Goal: Information Seeking & Learning: Learn about a topic

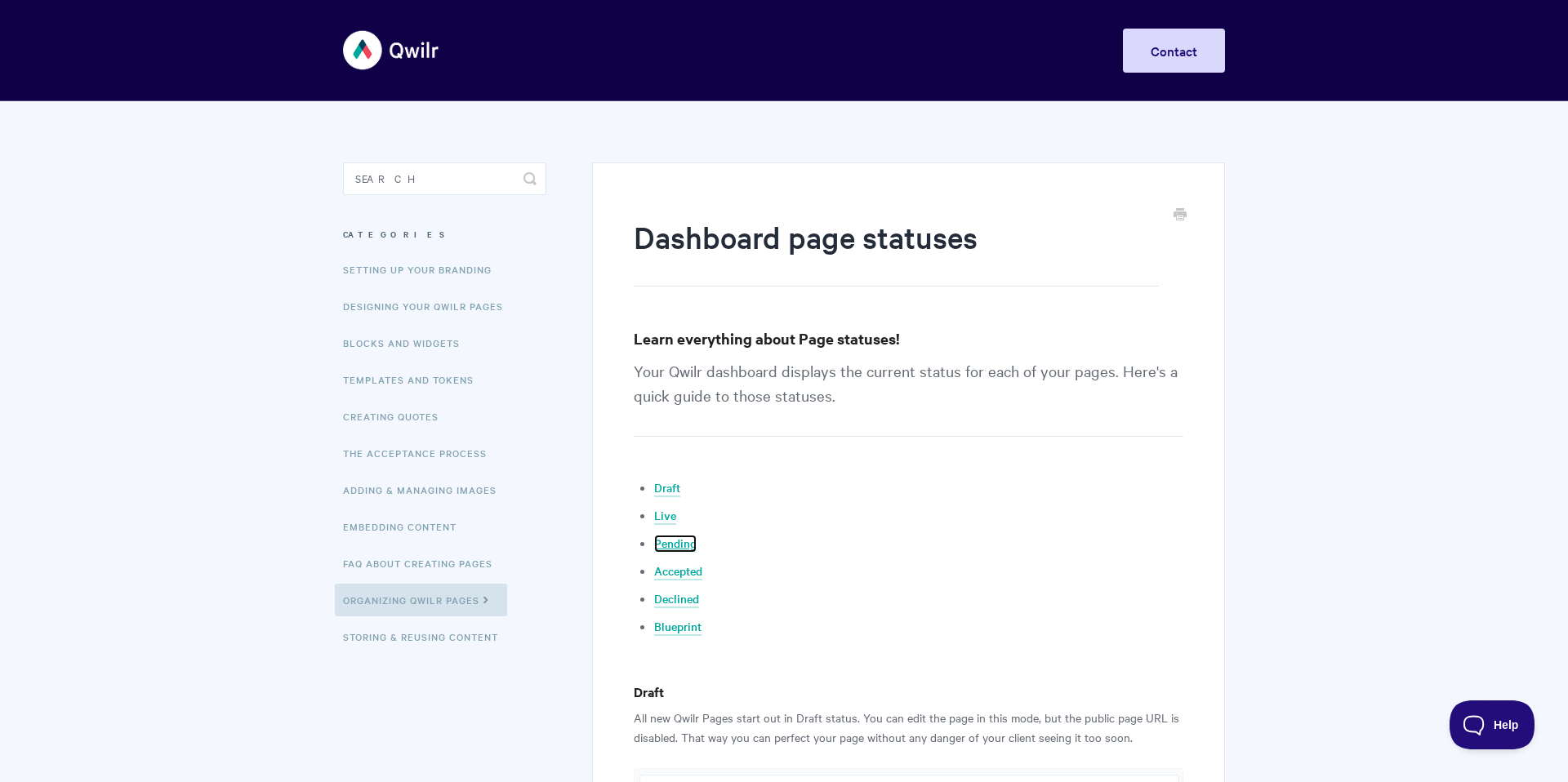
click at [692, 548] on link "Pending" at bounding box center [675, 544] width 43 height 18
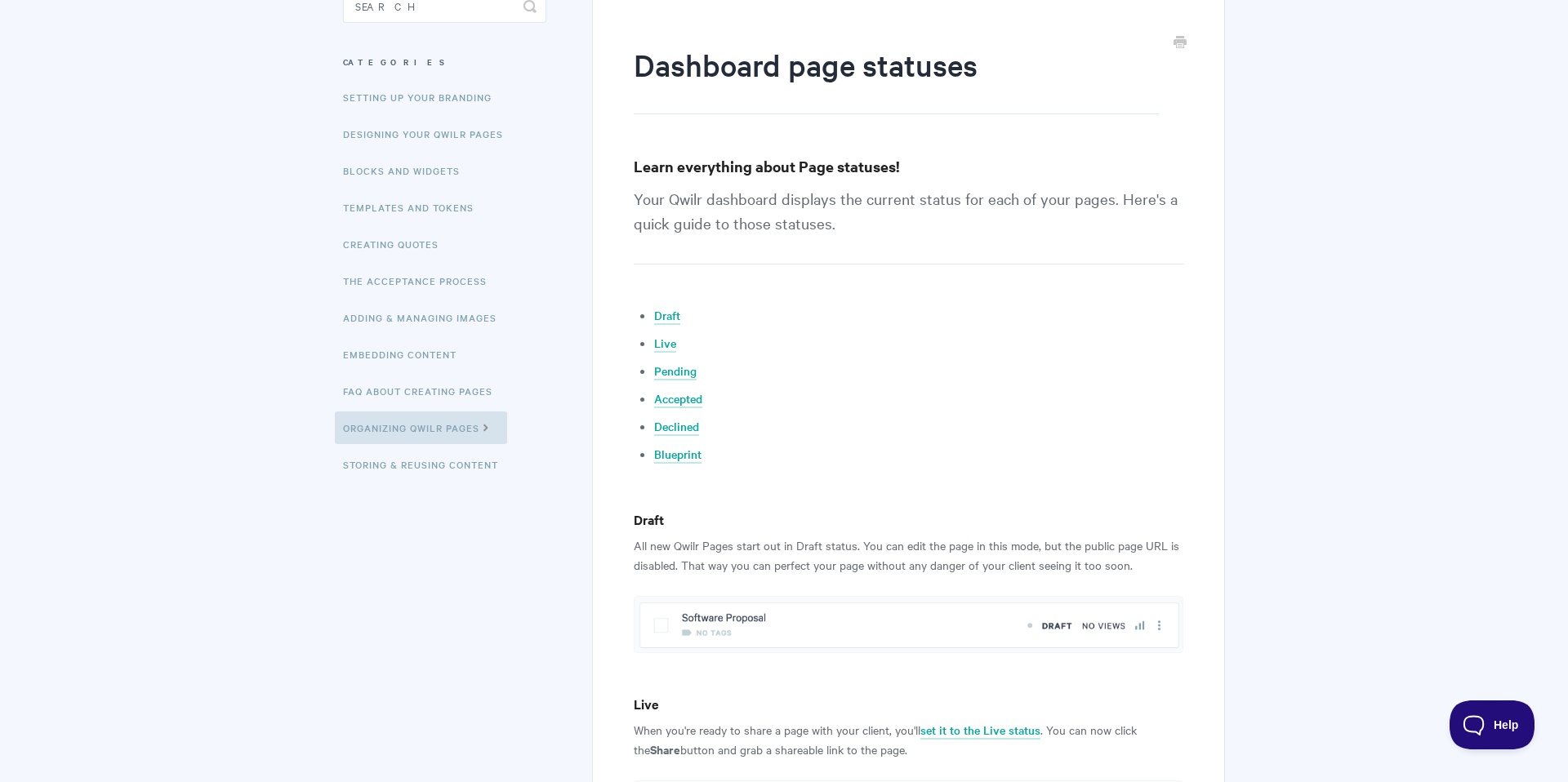
scroll to position [168, 0]
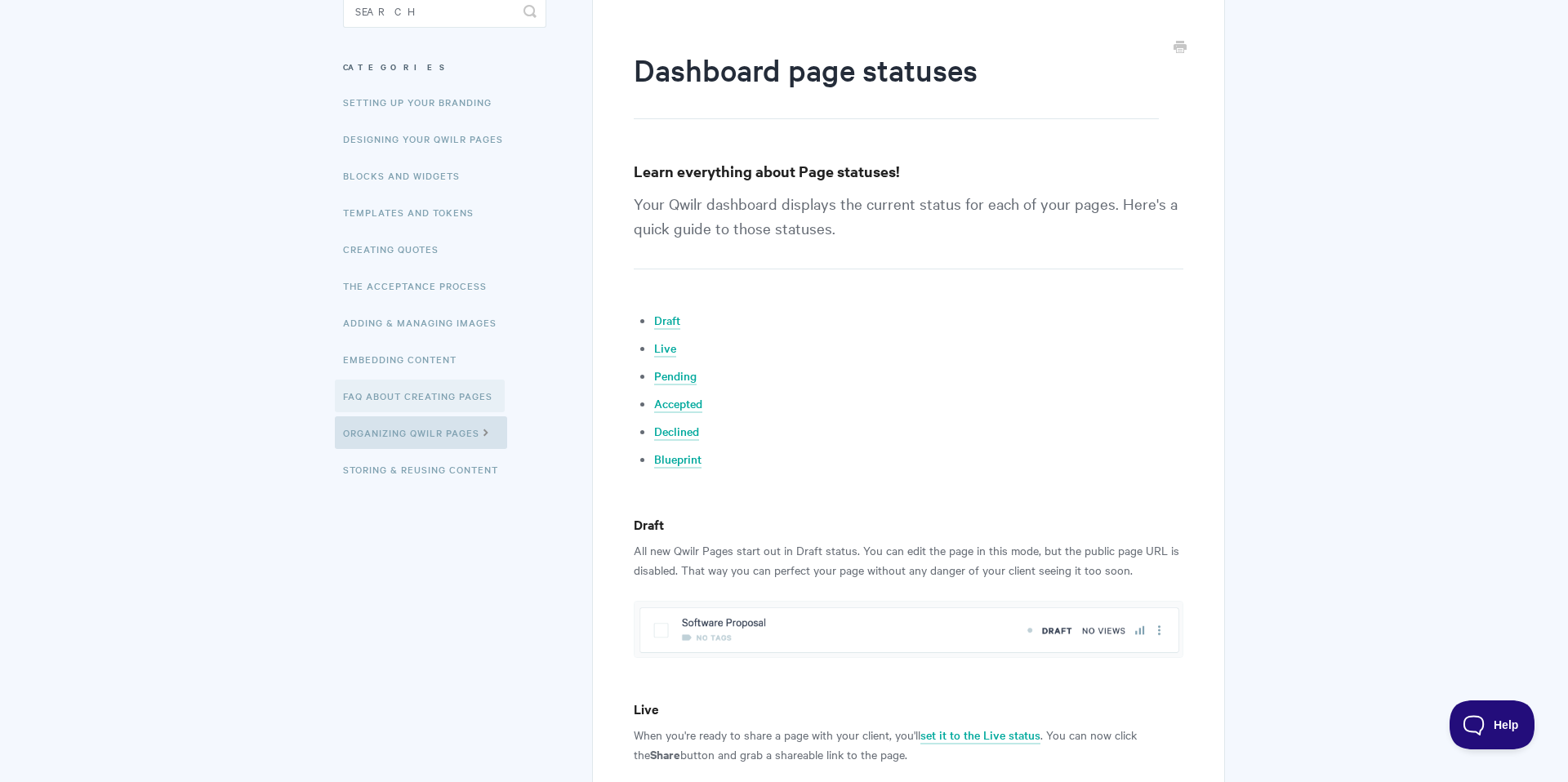
click at [414, 397] on link "FAQ About Creating Pages" at bounding box center [420, 396] width 170 height 32
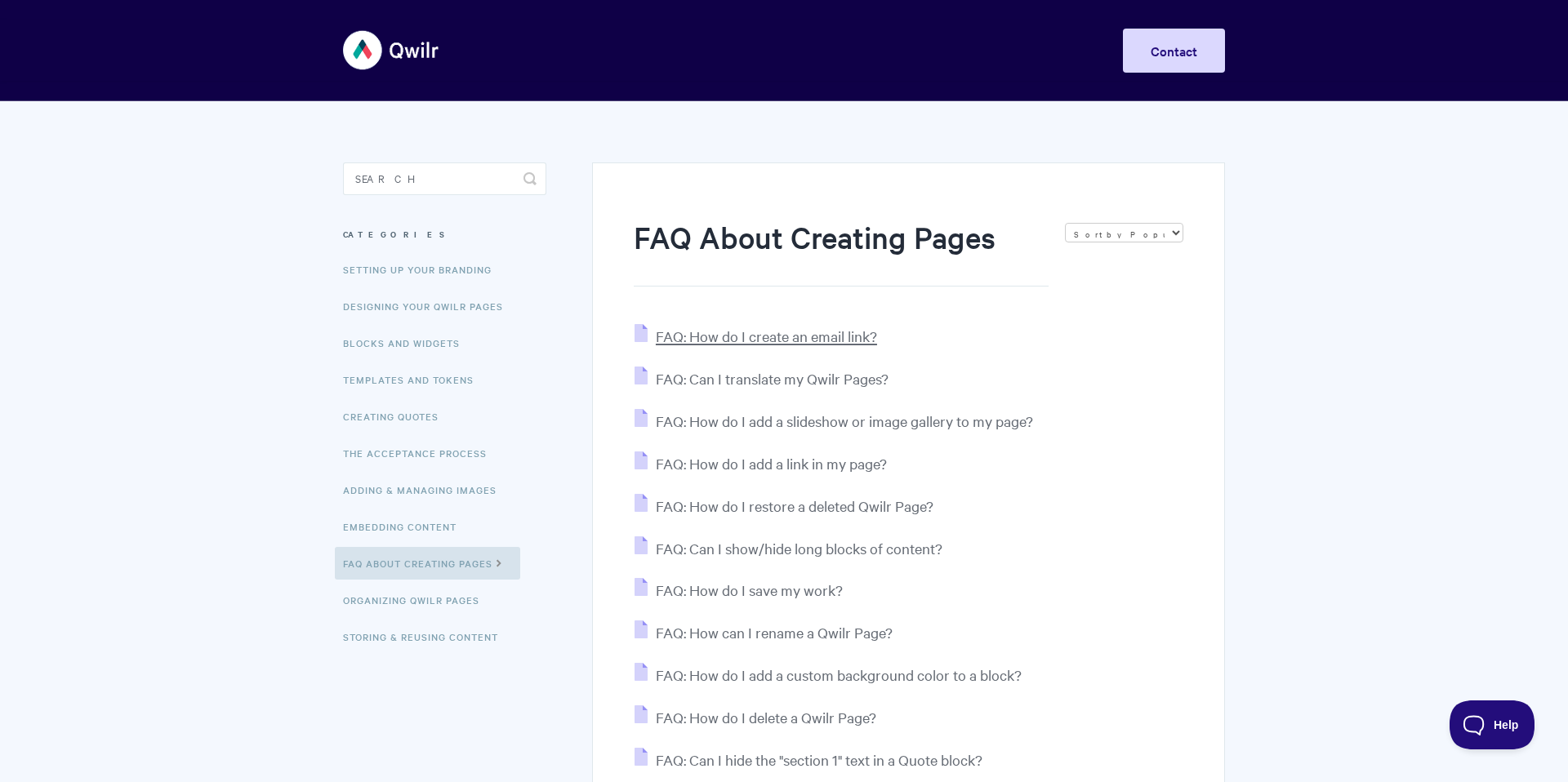
click at [731, 338] on span "FAQ: How do I create an email link?" at bounding box center [766, 336] width 221 height 19
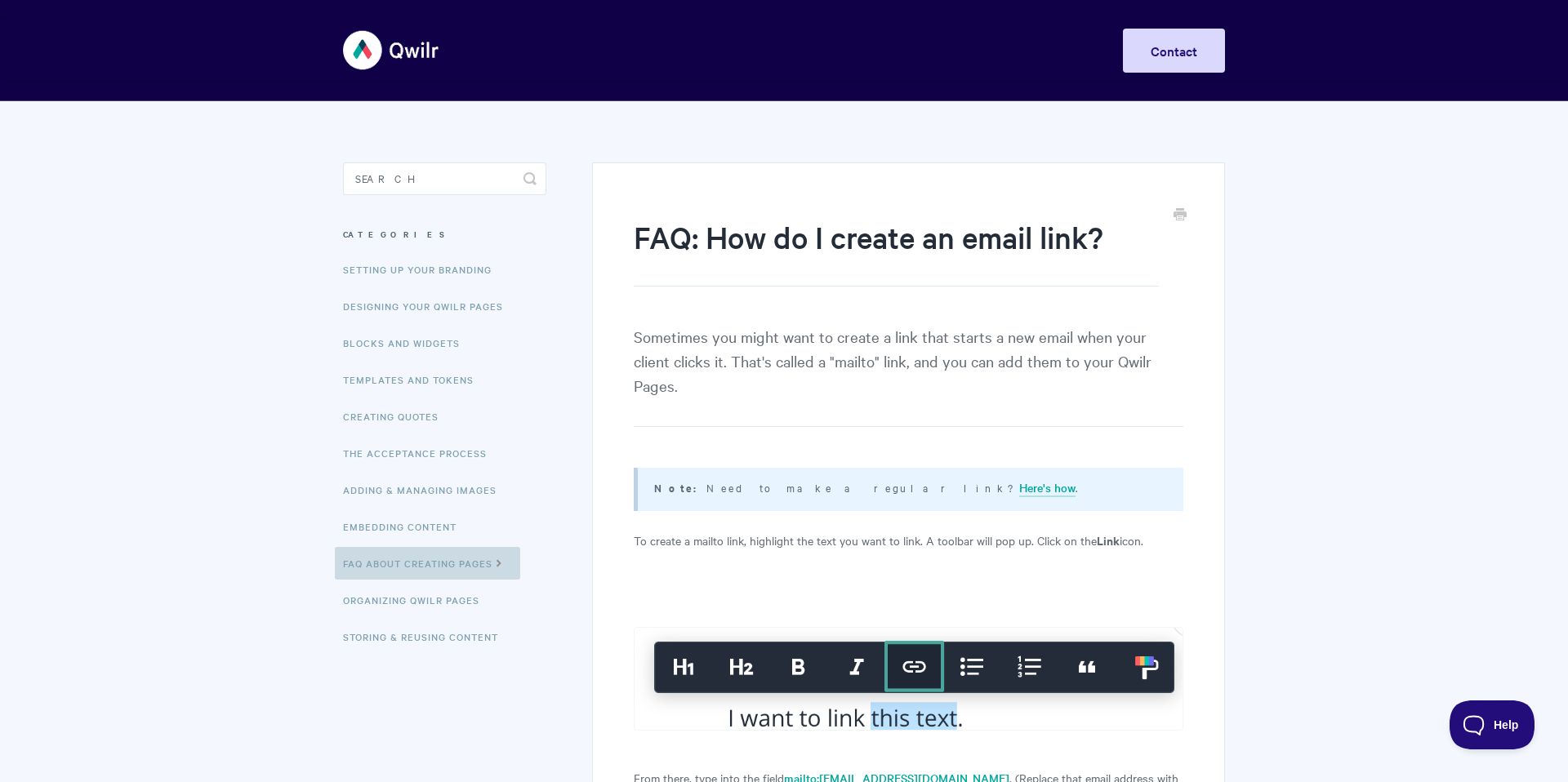
click at [409, 567] on link "FAQ About Creating Pages" at bounding box center [427, 563] width 186 height 32
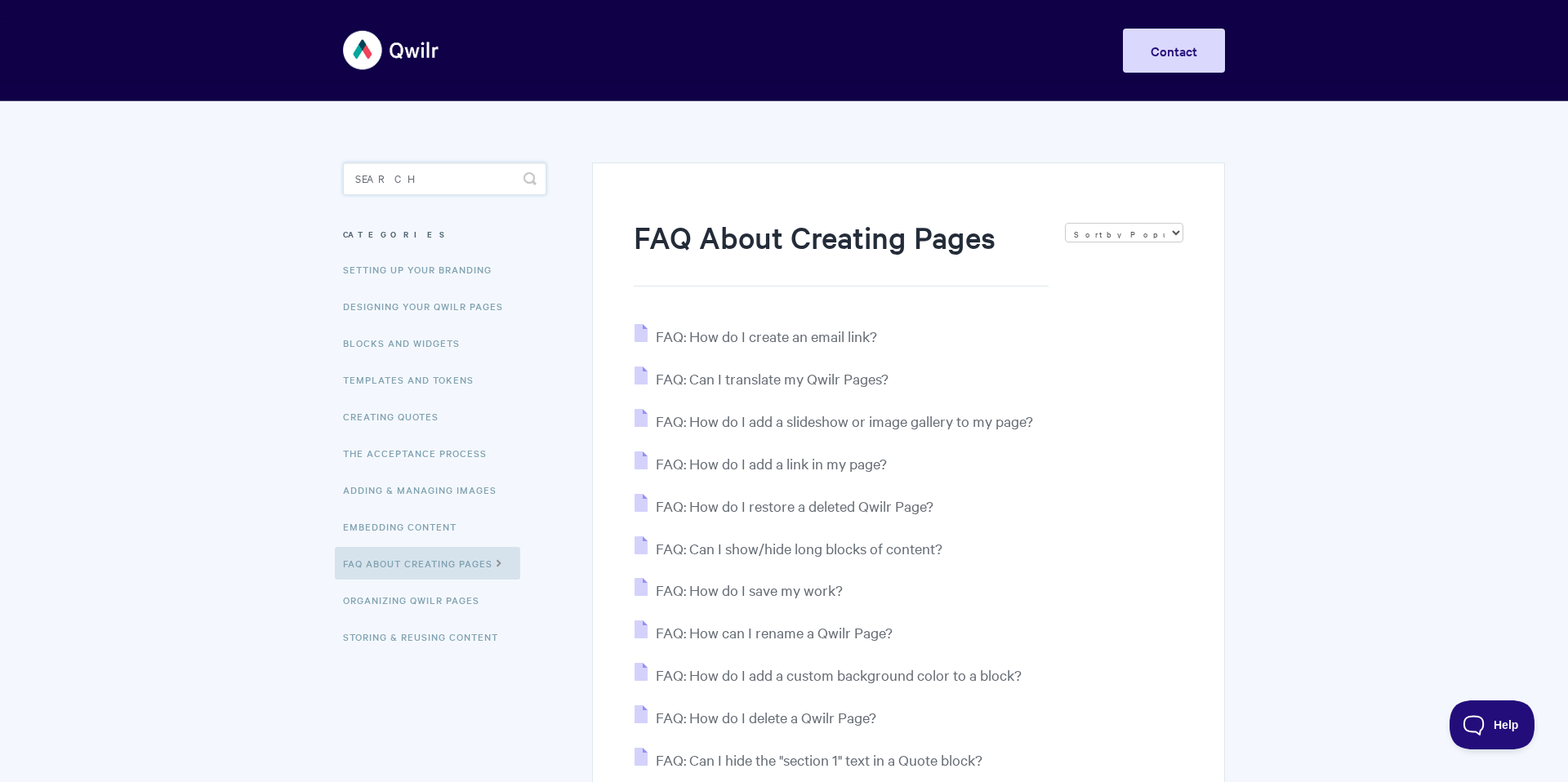
click at [411, 178] on input "Search" at bounding box center [445, 179] width 203 height 32
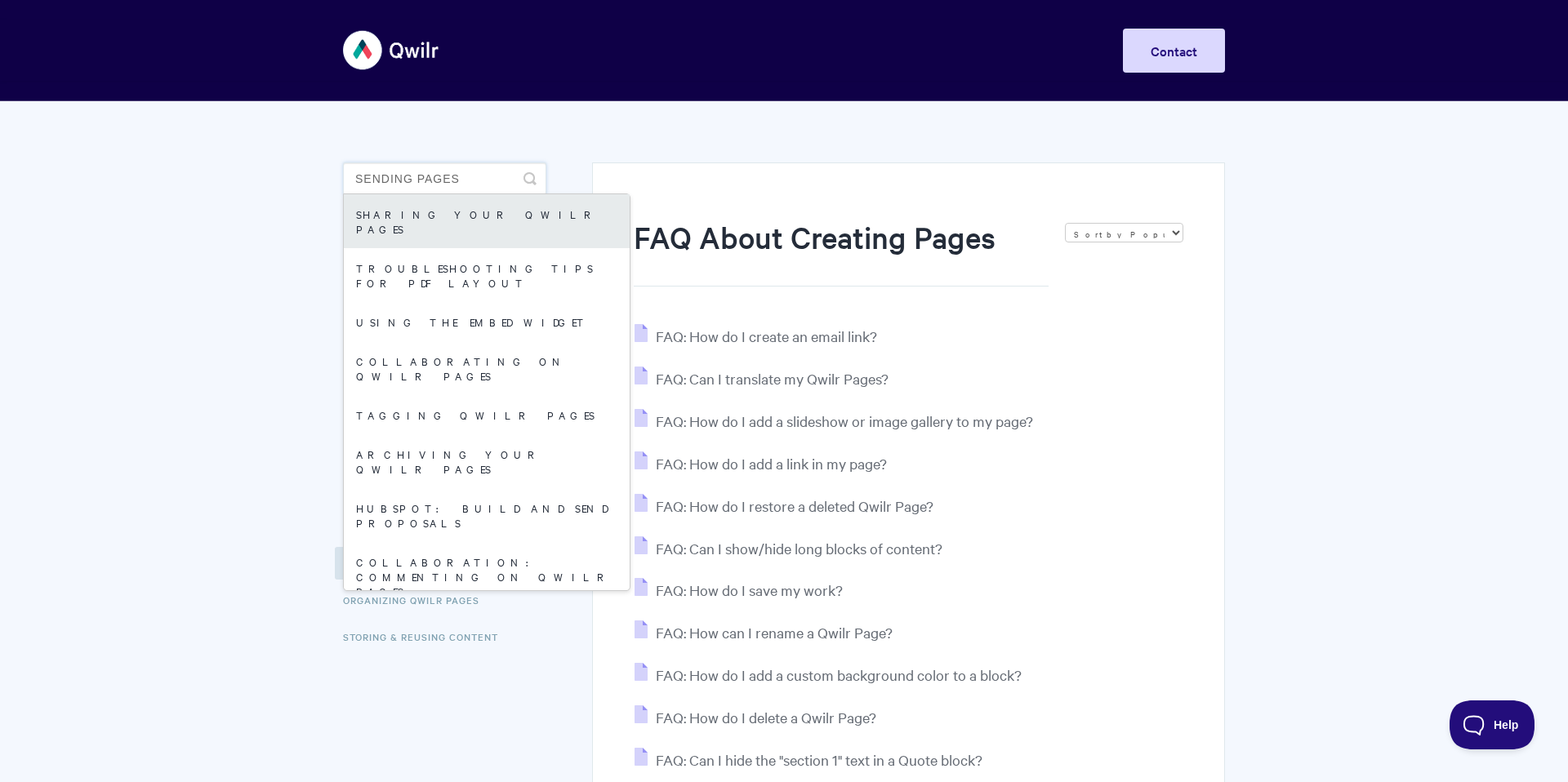
type input "sending pages"
click at [381, 211] on link "Sharing your Qwilr Pages" at bounding box center [486, 220] width 286 height 54
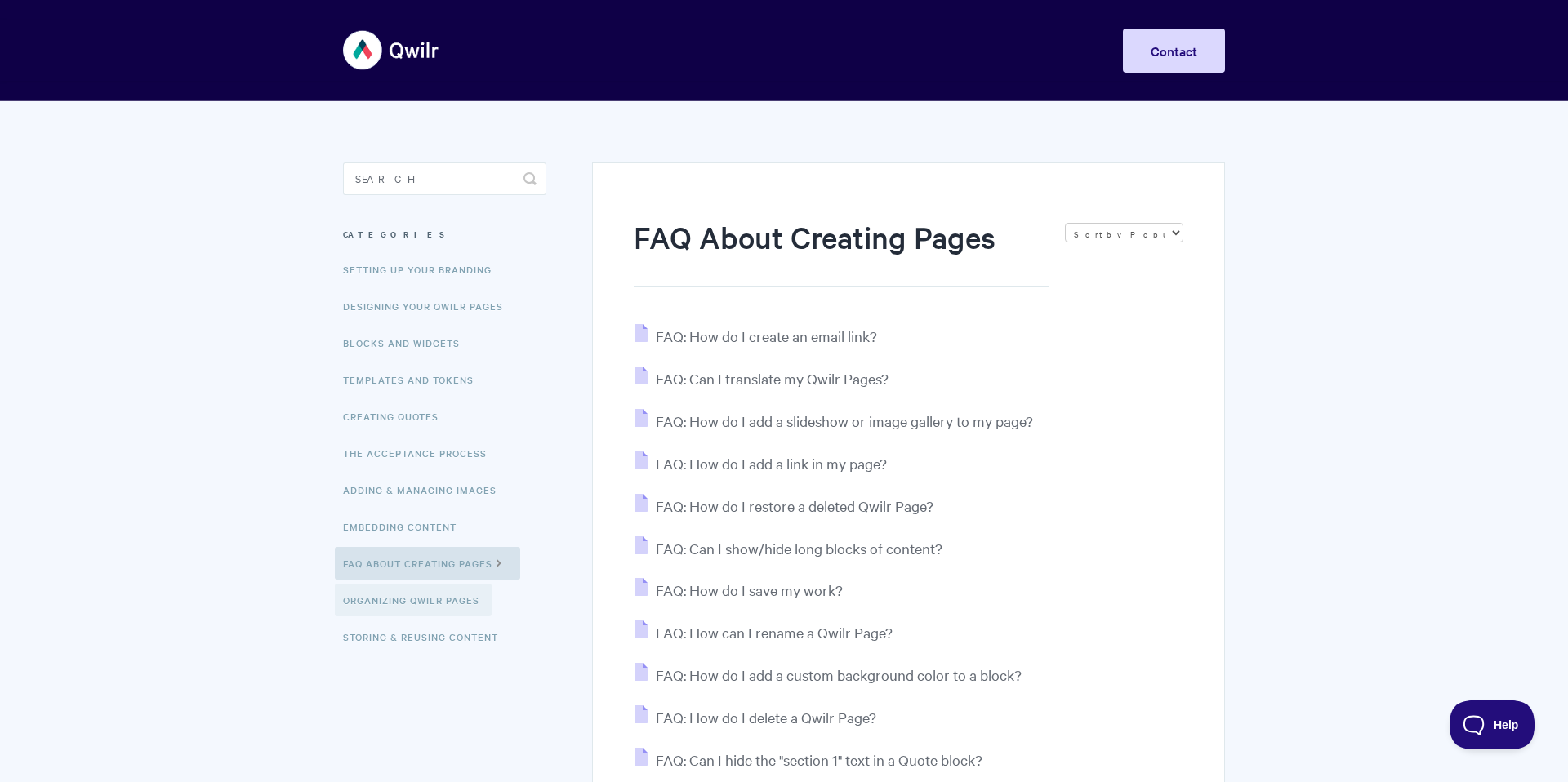
click at [380, 599] on link "Organizing Qwilr Pages" at bounding box center [413, 600] width 156 height 32
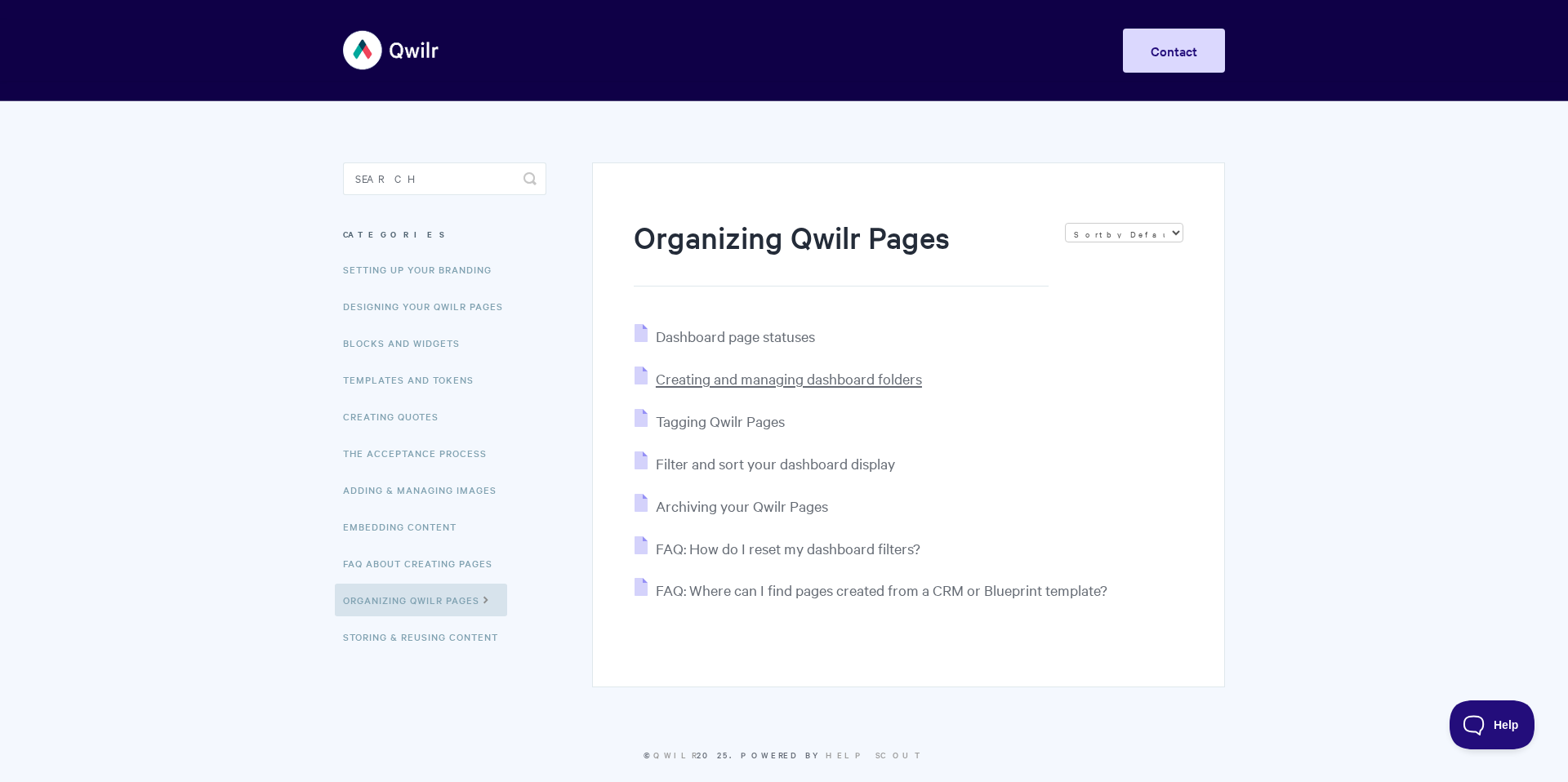
click at [775, 381] on span "Creating and managing dashboard folders" at bounding box center [788, 379] width 266 height 19
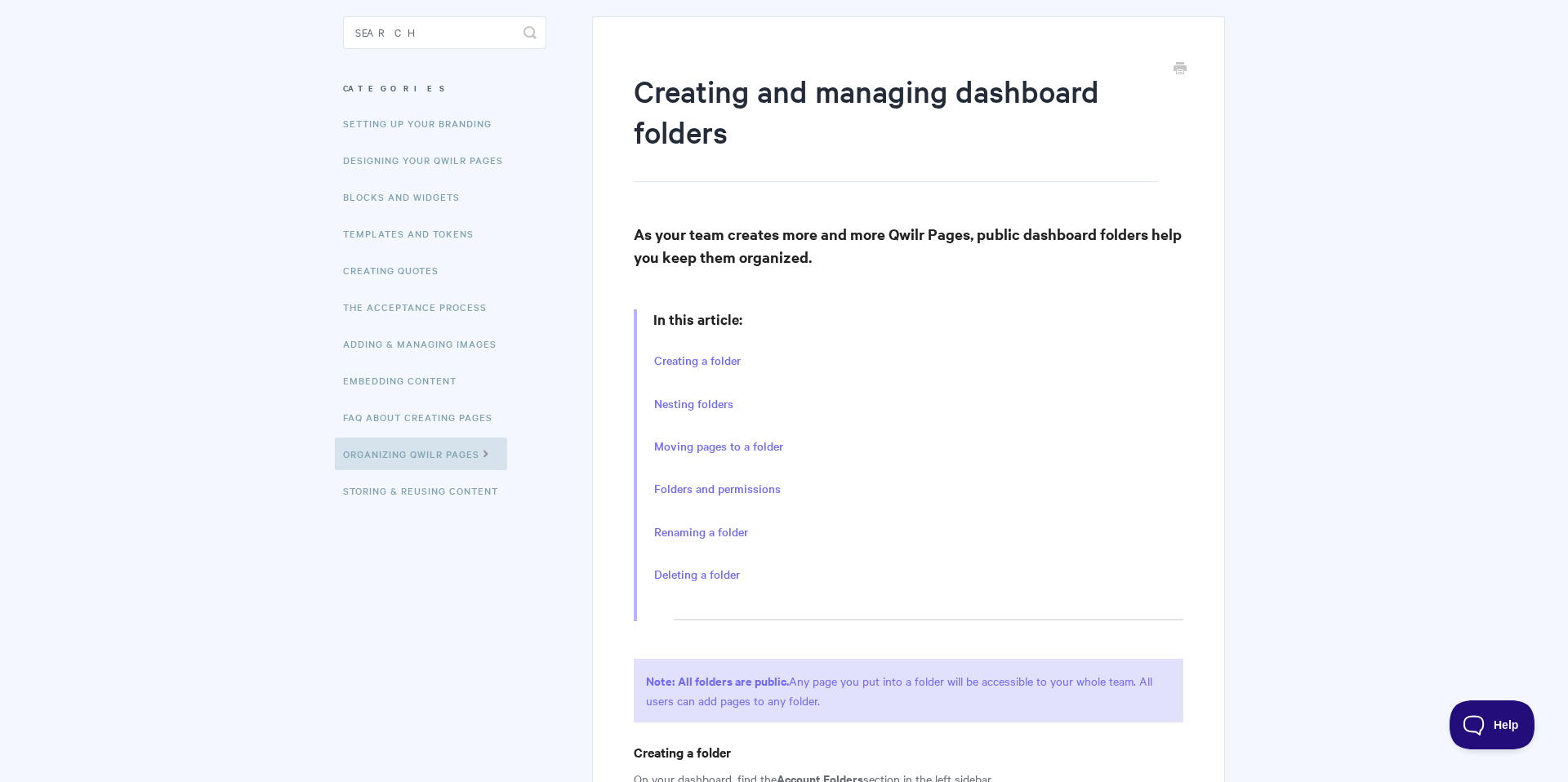
scroll to position [139, 0]
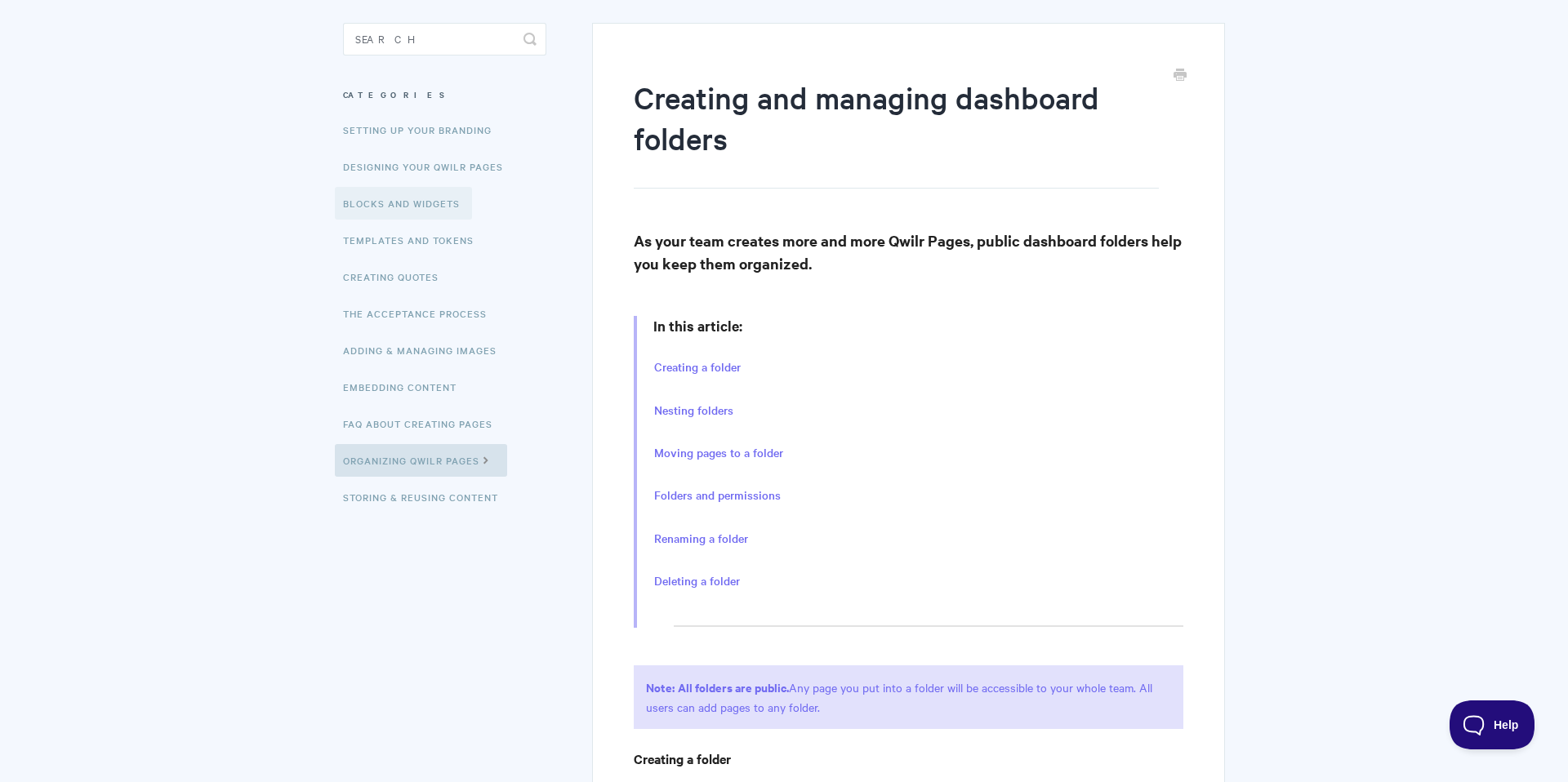
click at [395, 197] on link "Blocks and Widgets" at bounding box center [404, 203] width 137 height 32
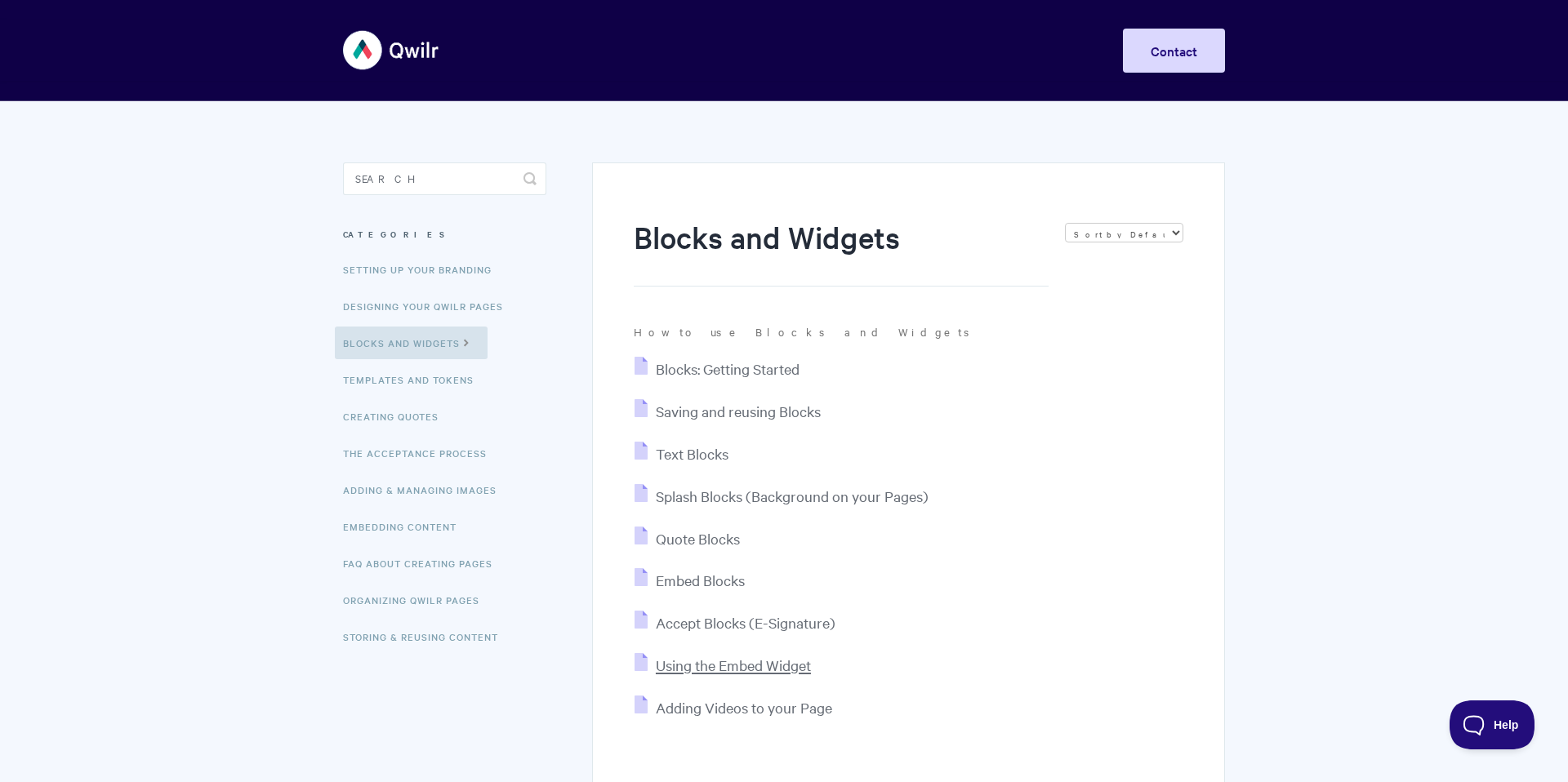
click at [748, 658] on span "Using the Embed Widget" at bounding box center [733, 665] width 155 height 19
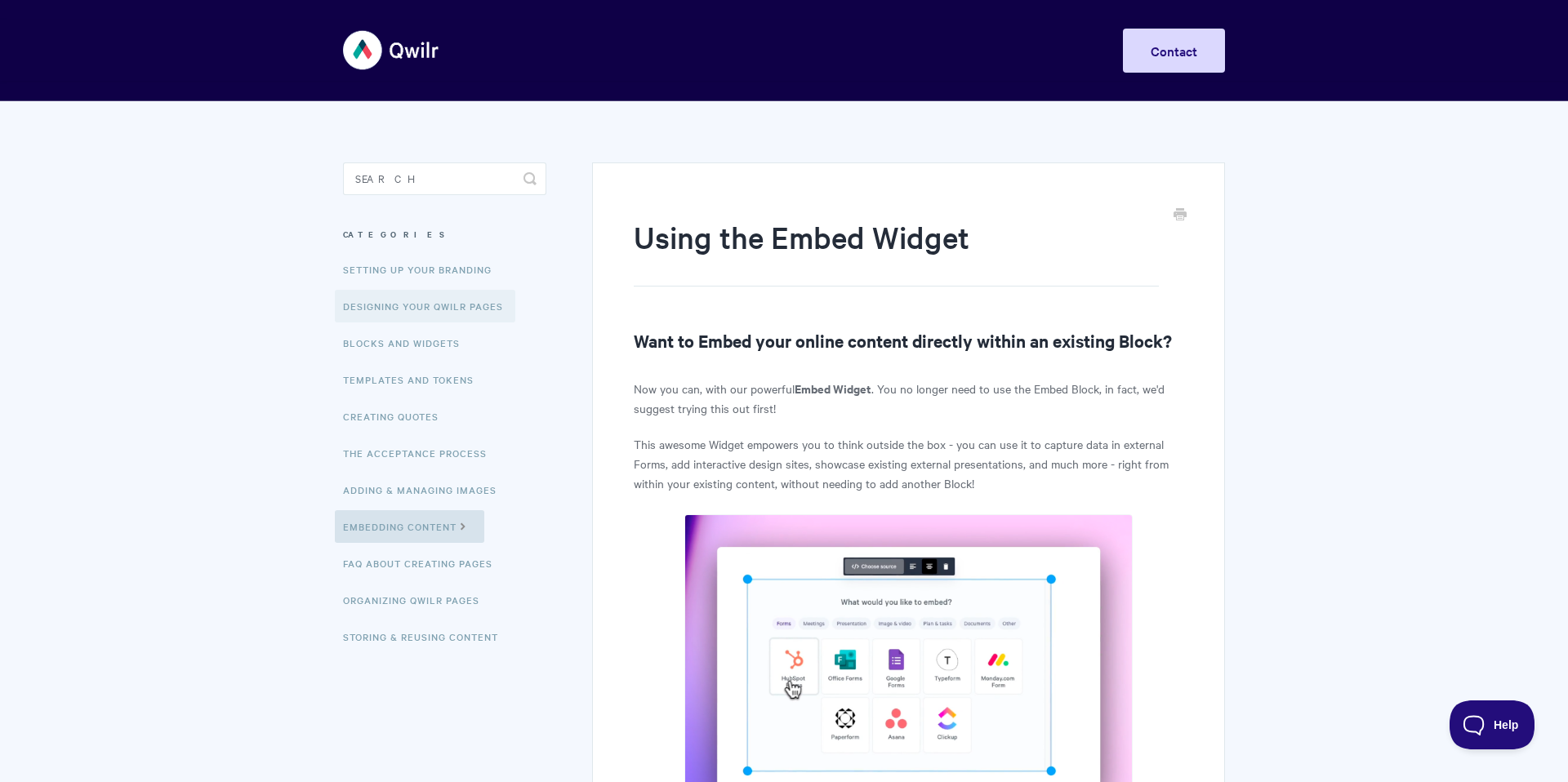
click at [458, 304] on link "Designing Your Qwilr Pages" at bounding box center [425, 306] width 180 height 32
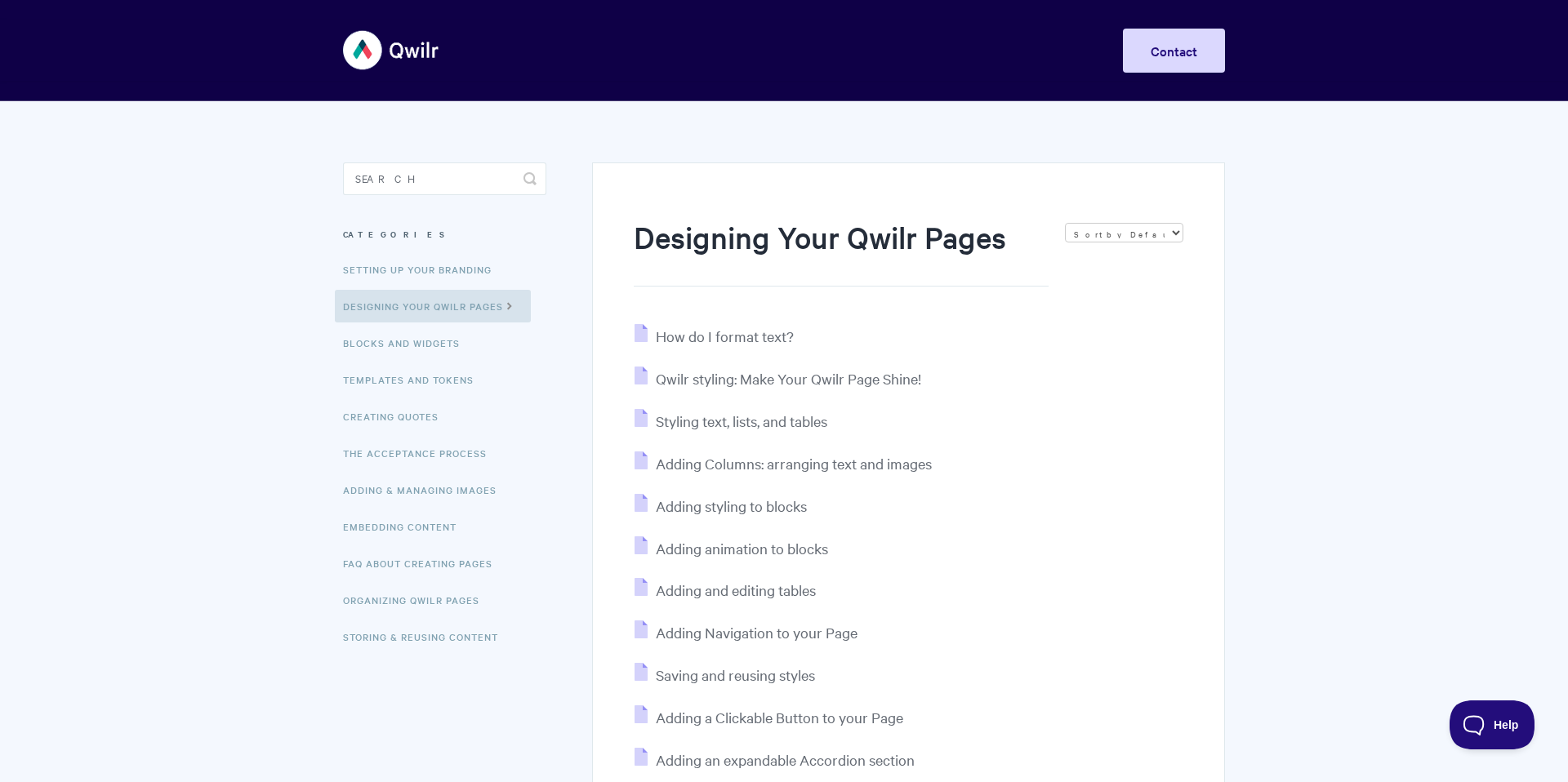
click at [362, 47] on img at bounding box center [392, 50] width 97 height 62
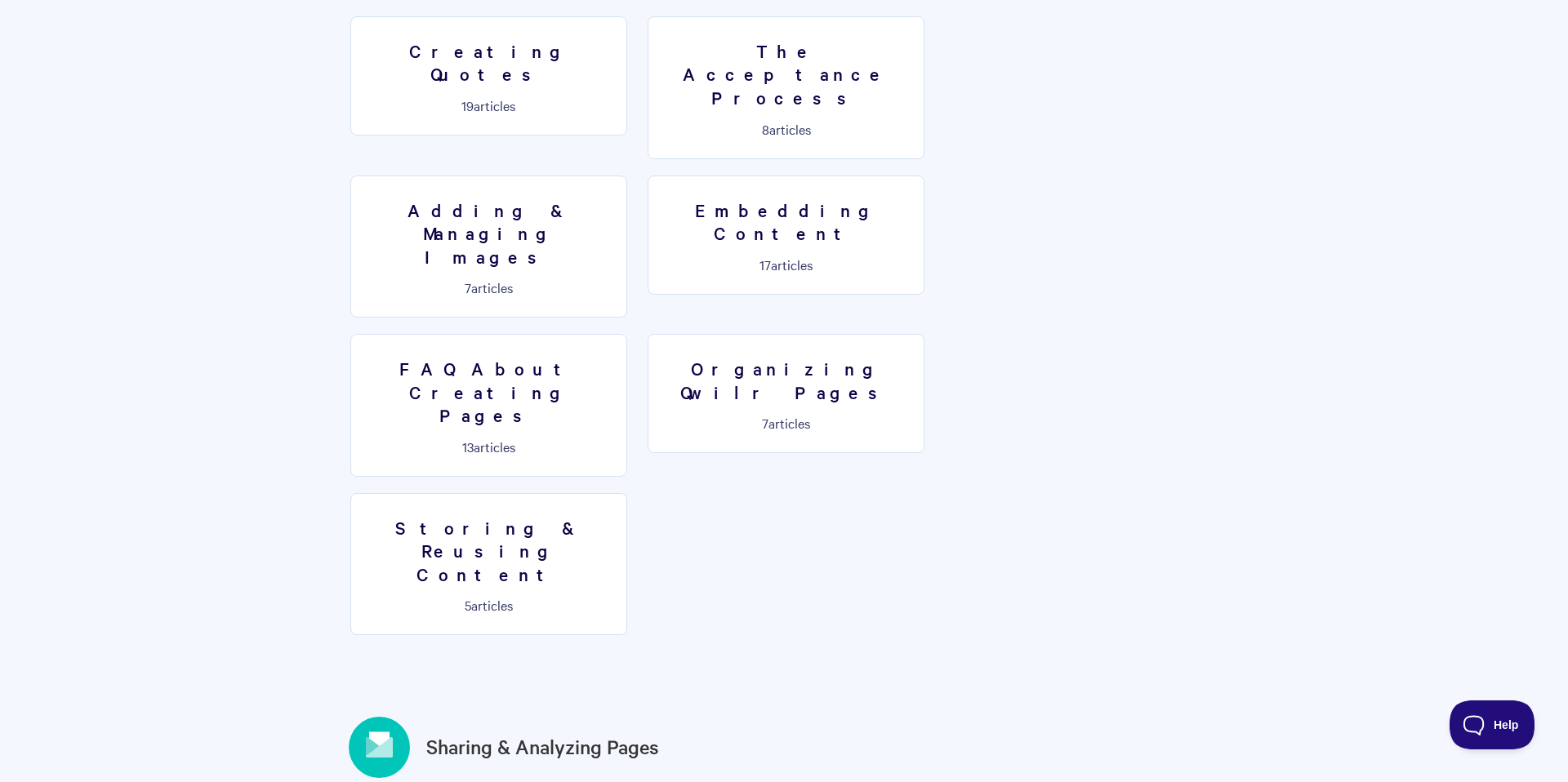
scroll to position [1284, 0]
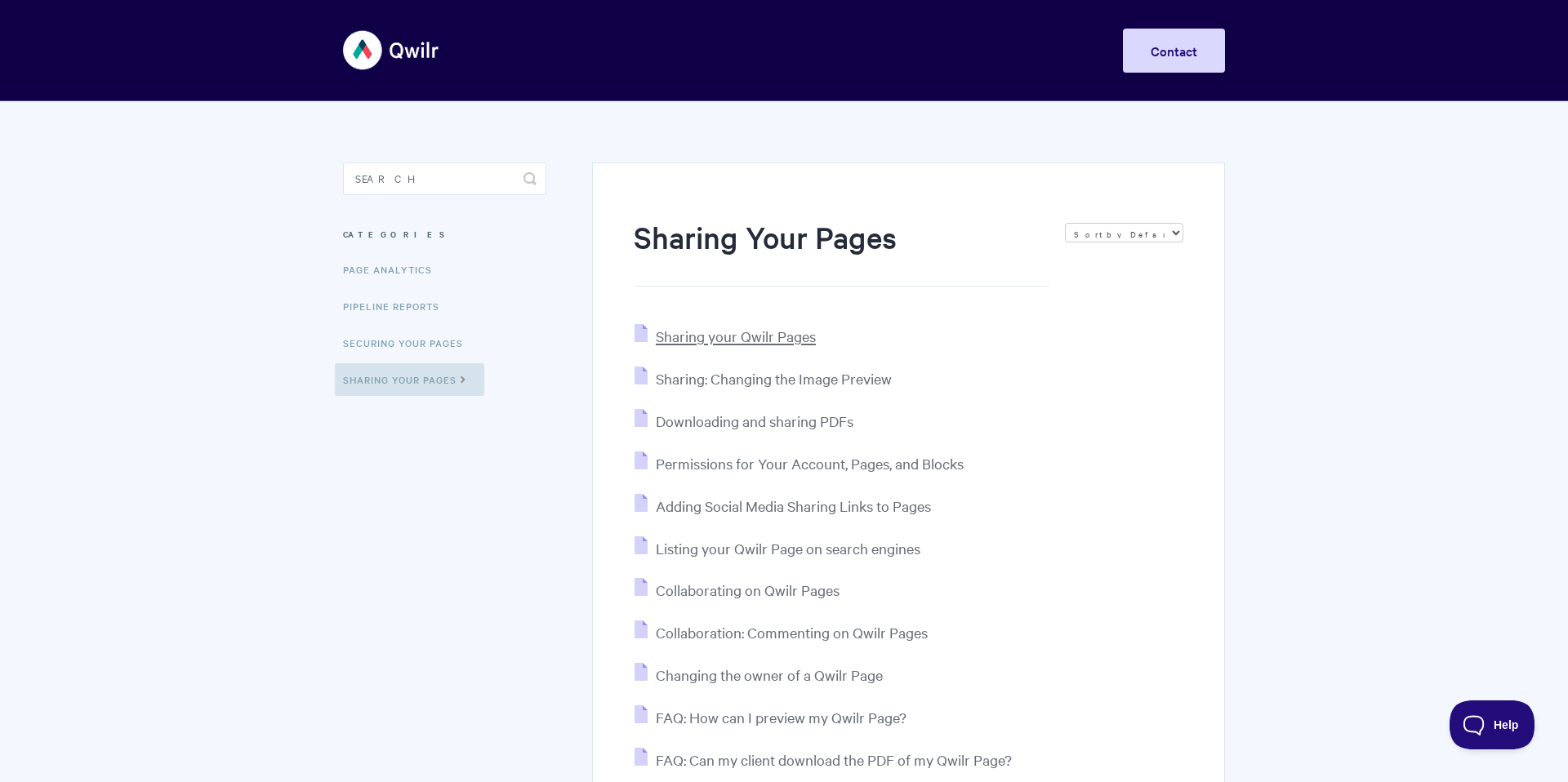
click at [712, 334] on span "Sharing your Qwilr Pages" at bounding box center [735, 336] width 160 height 19
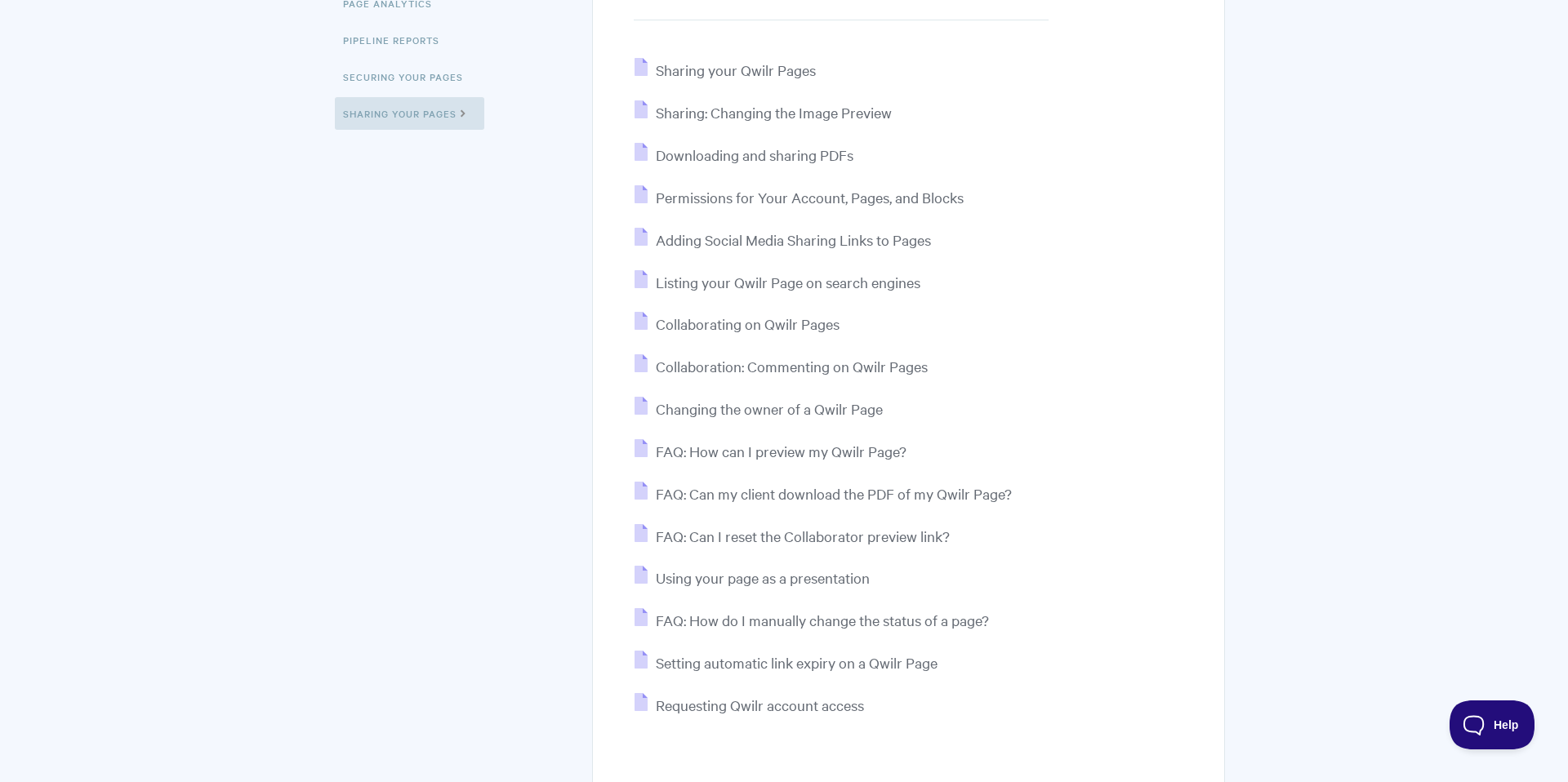
scroll to position [268, 0]
